Goal: Navigation & Orientation: Find specific page/section

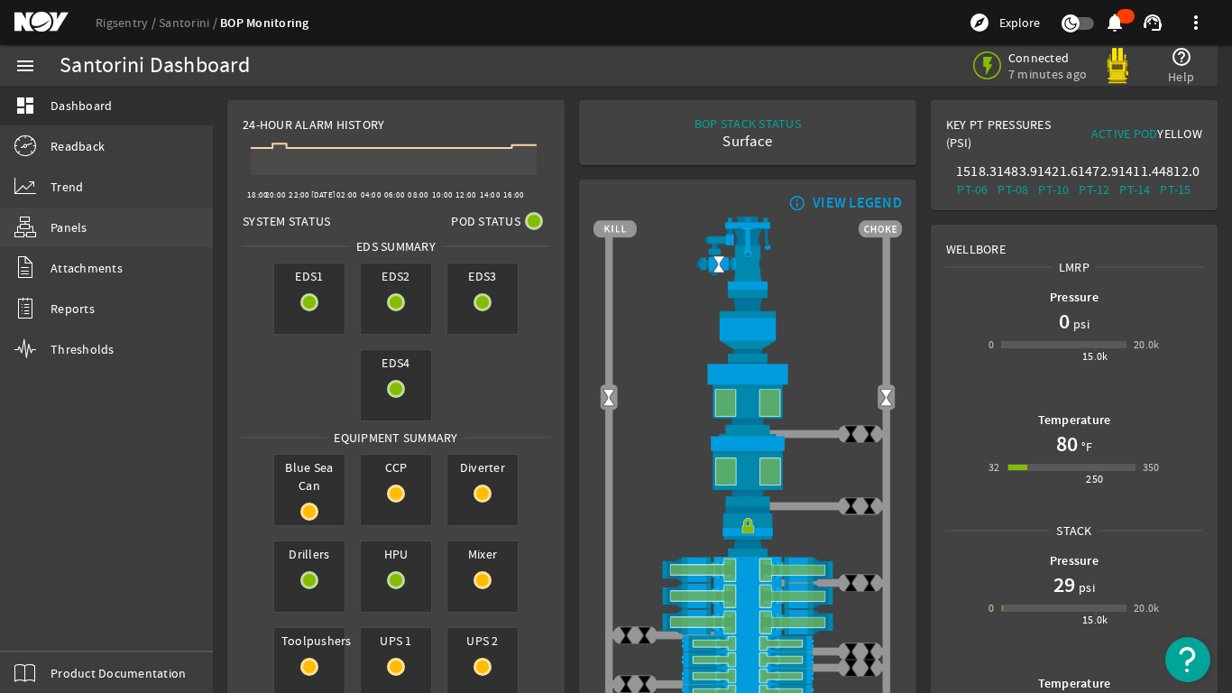
click at [69, 225] on span "Panels" at bounding box center [69, 227] width 37 height 18
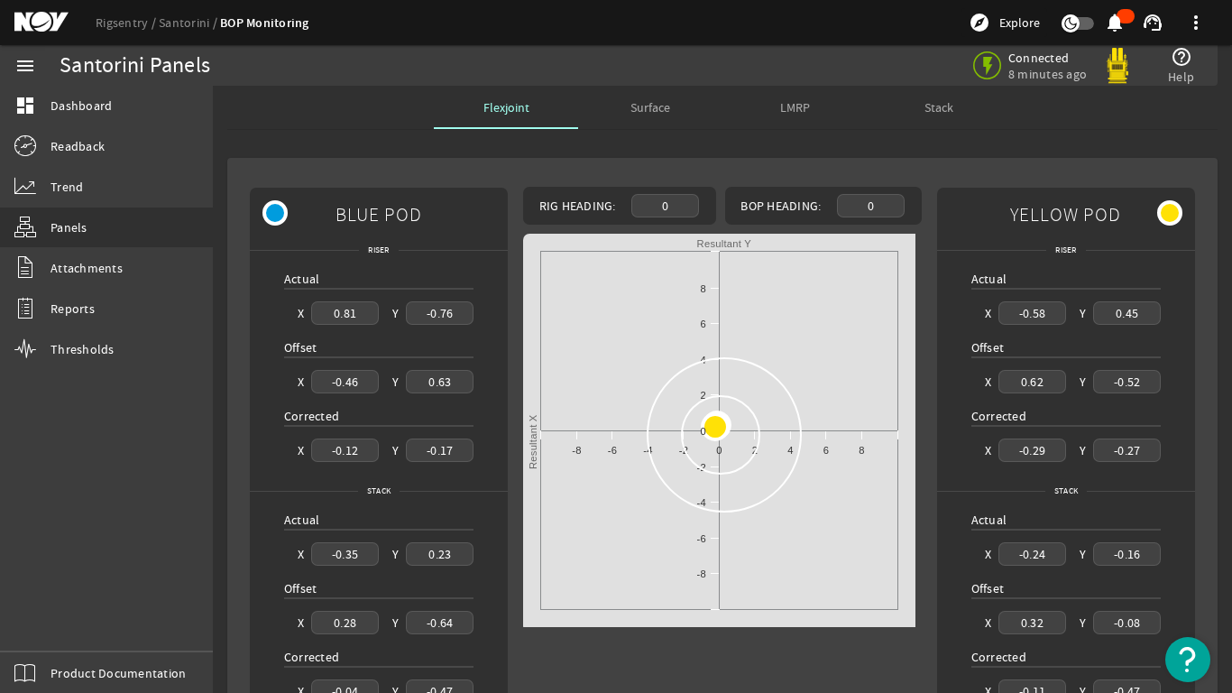
click at [957, 106] on div "Stack" at bounding box center [939, 107] width 144 height 43
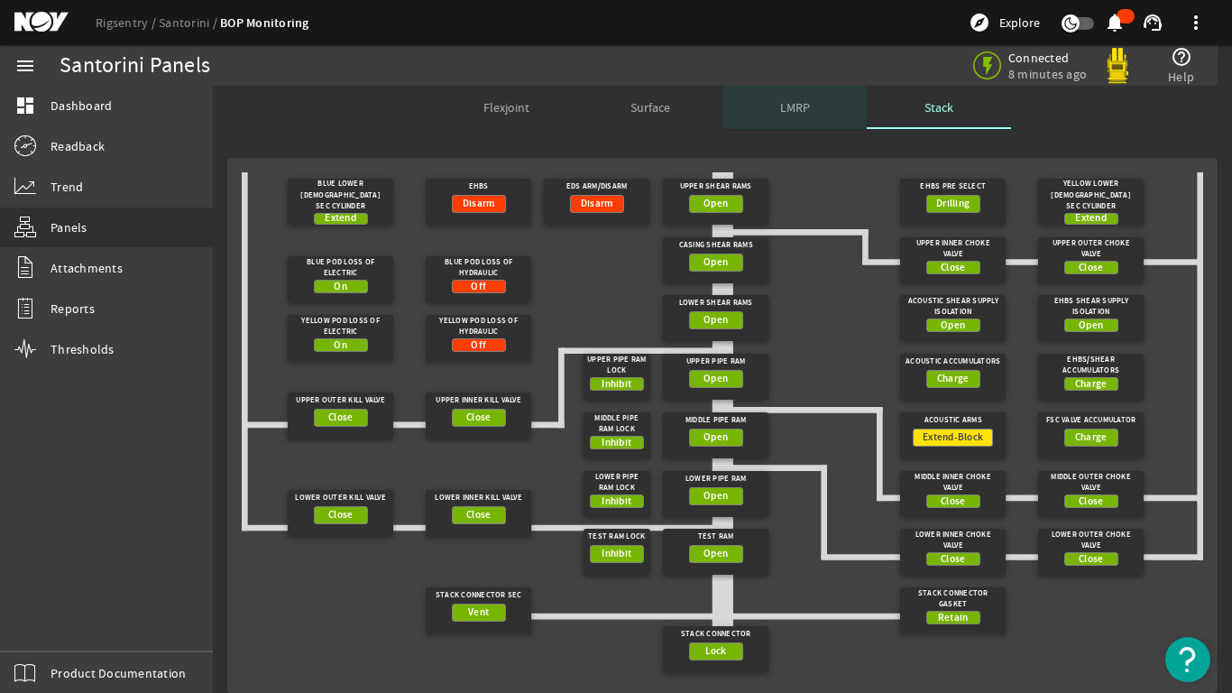
click at [797, 108] on span "LMRP" at bounding box center [795, 107] width 30 height 13
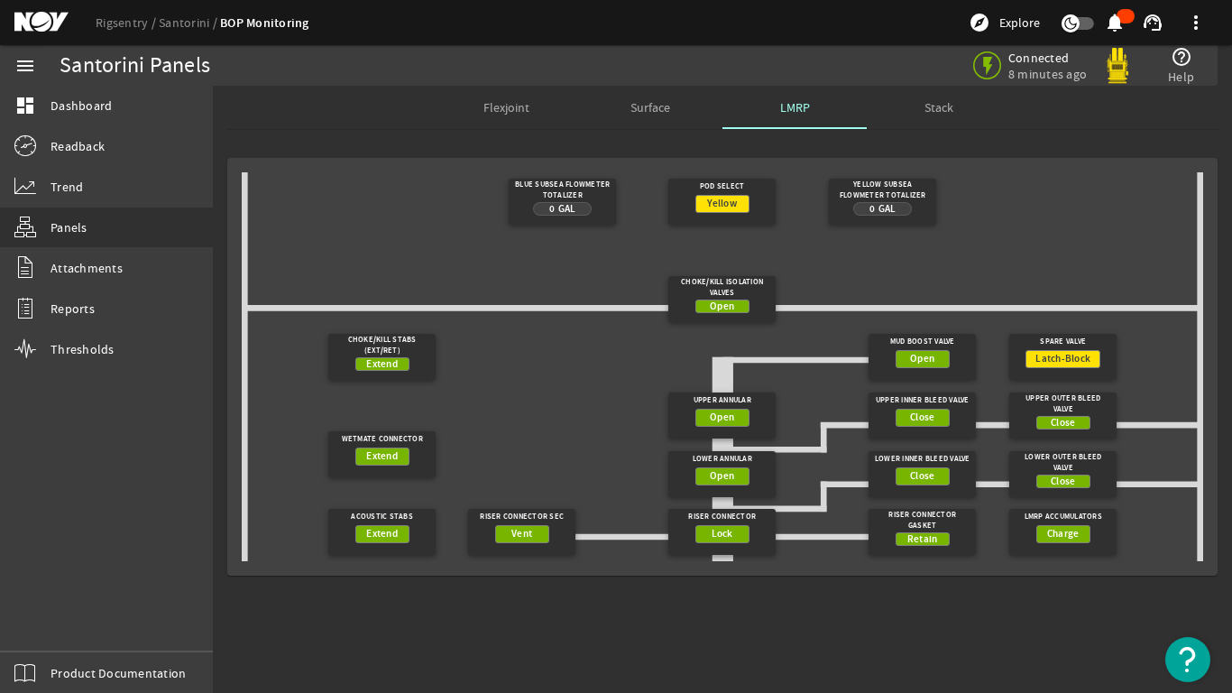
click at [633, 109] on span "Surface" at bounding box center [650, 107] width 40 height 13
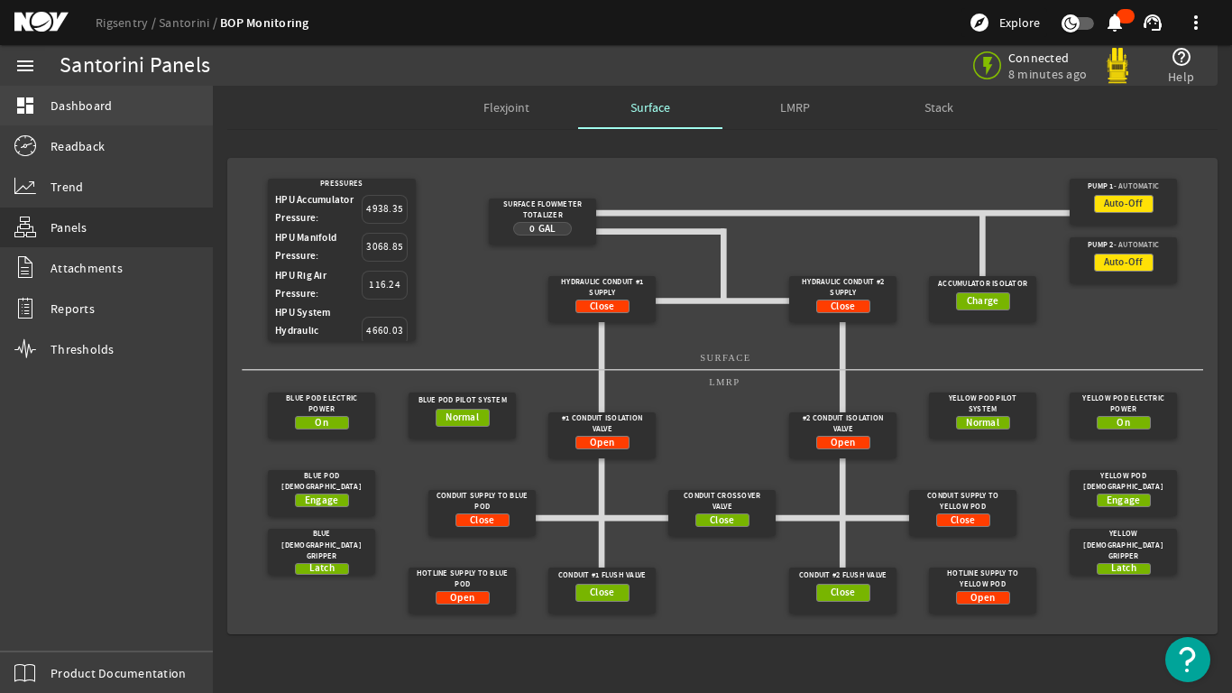
click at [103, 97] on span "Dashboard" at bounding box center [81, 106] width 61 height 18
